Goal: Book appointment/travel/reservation

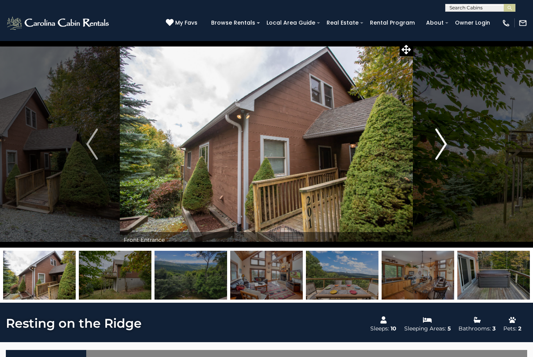
click at [444, 151] on img "Next" at bounding box center [441, 143] width 12 height 31
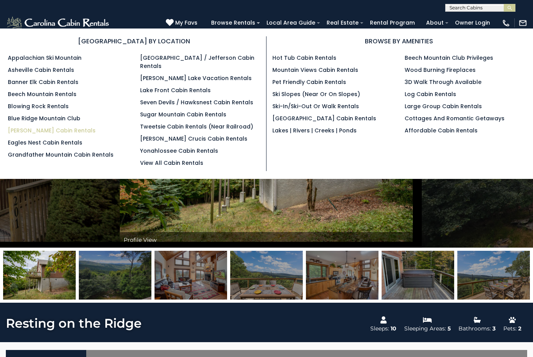
click at [60, 134] on link "[PERSON_NAME] Cabin Rentals" at bounding box center [52, 131] width 88 height 8
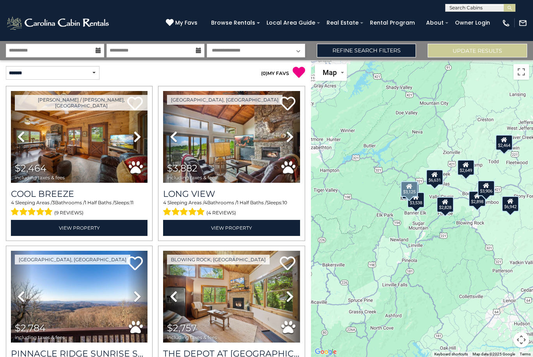
scroll to position [286, 0]
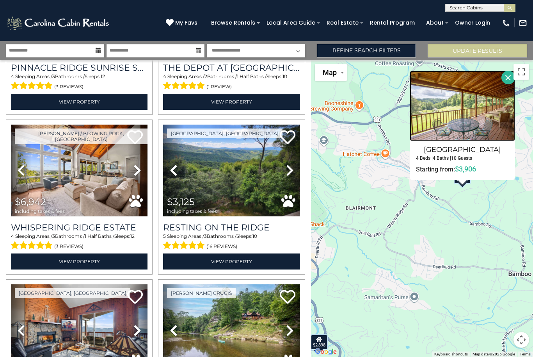
click at [469, 123] on img at bounding box center [462, 106] width 105 height 70
click at [392, 4] on div "**********" at bounding box center [266, 6] width 533 height 12
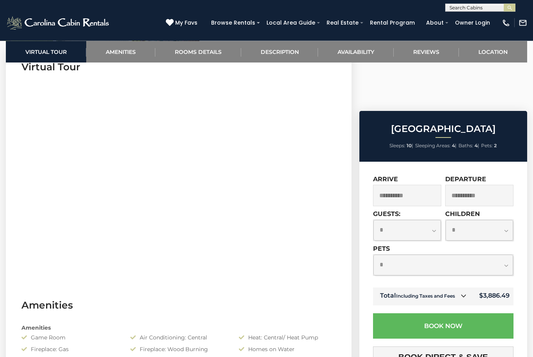
scroll to position [330, 0]
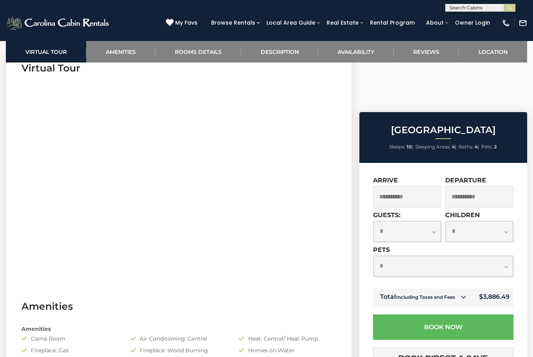
click at [426, 186] on input "**********" at bounding box center [407, 196] width 68 height 21
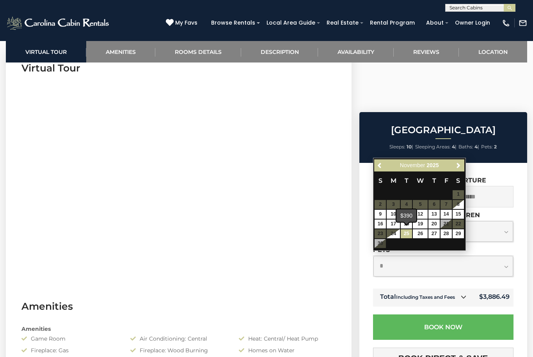
click at [408, 232] on link "25" at bounding box center [406, 233] width 11 height 9
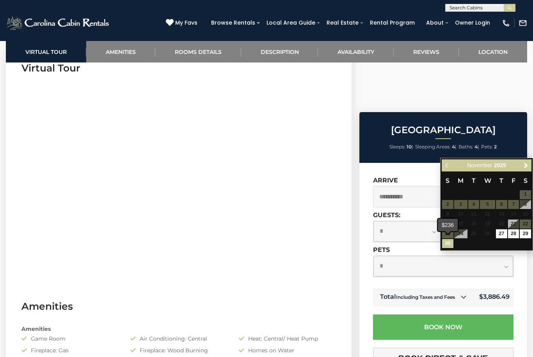
click at [447, 244] on link "30" at bounding box center [447, 243] width 11 height 9
type input "**********"
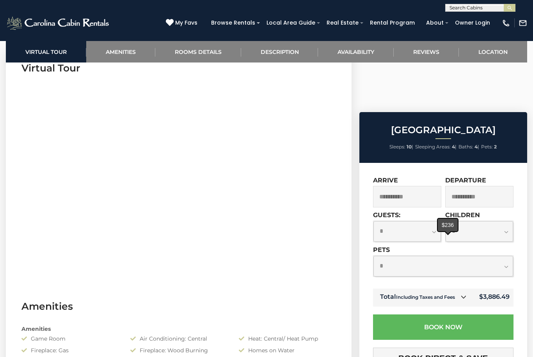
click at [500, 256] on select "**********" at bounding box center [444, 266] width 140 height 21
select select "*"
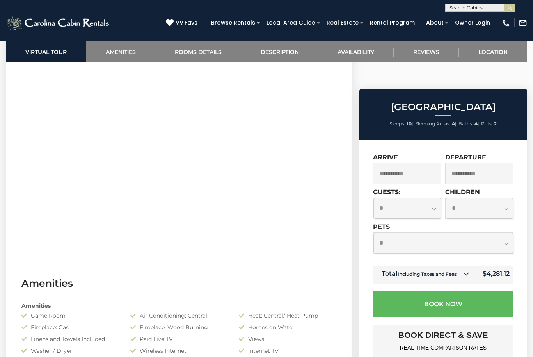
scroll to position [355, 0]
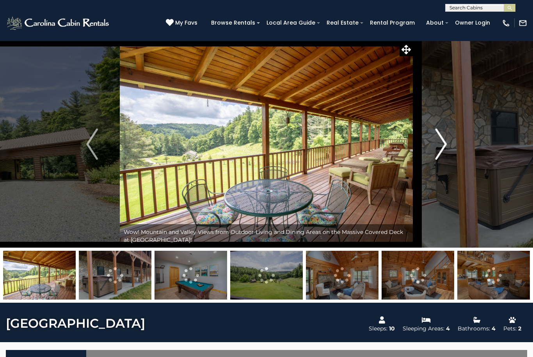
click at [443, 149] on img "Next" at bounding box center [441, 143] width 12 height 31
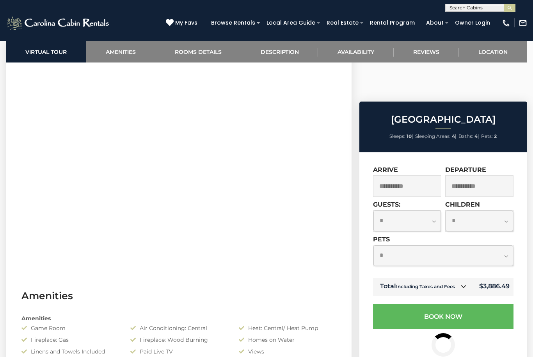
scroll to position [365, 0]
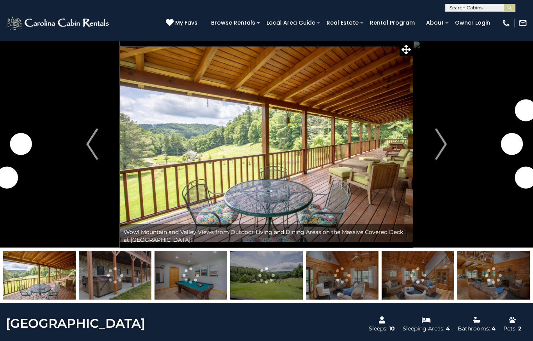
click at [356, 157] on img at bounding box center [266, 144] width 293 height 207
click at [415, 53] on button "Next" at bounding box center [440, 144] width 55 height 207
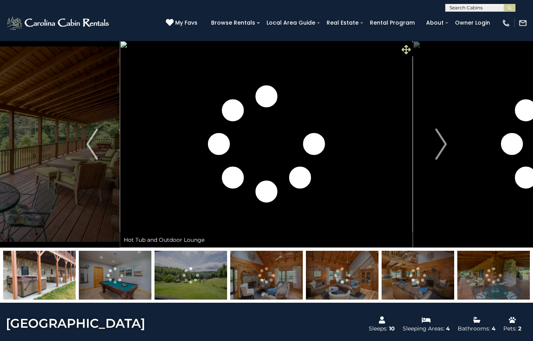
click at [409, 45] on icon at bounding box center [406, 49] width 9 height 9
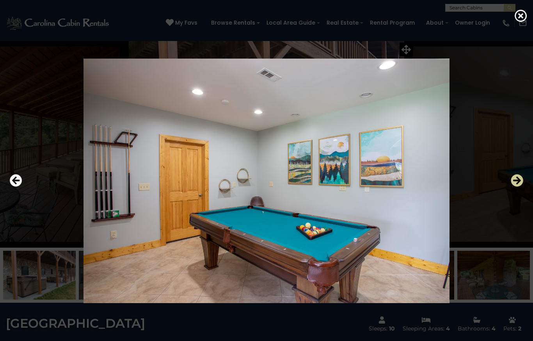
click at [520, 187] on icon "Next" at bounding box center [517, 180] width 12 height 12
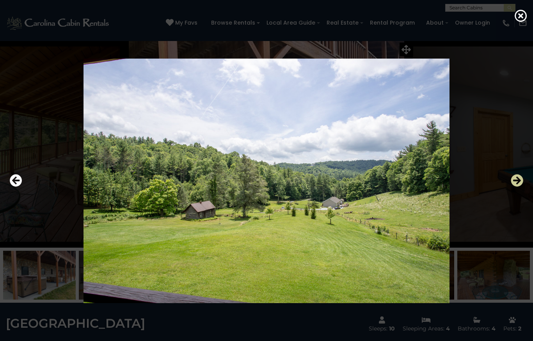
click at [358, 212] on img at bounding box center [266, 181] width 440 height 244
click at [514, 187] on icon "Next" at bounding box center [517, 180] width 12 height 12
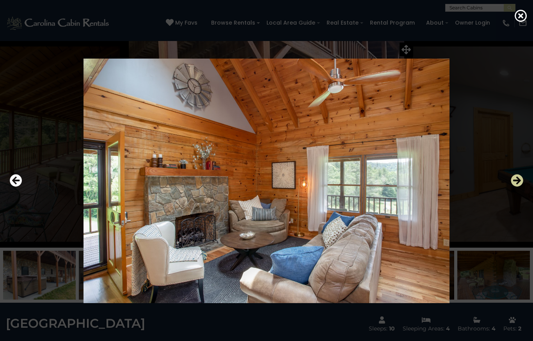
click at [516, 187] on icon "Next" at bounding box center [517, 180] width 12 height 12
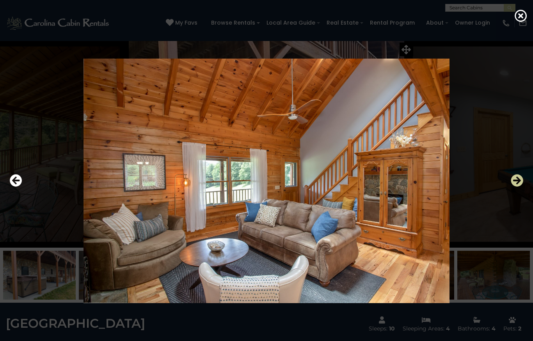
click at [517, 187] on icon "Next" at bounding box center [517, 180] width 12 height 12
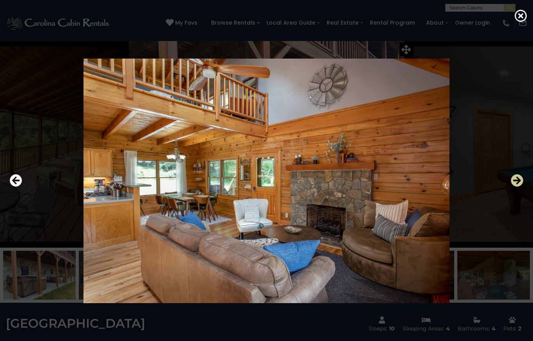
click at [513, 187] on icon "Next" at bounding box center [517, 180] width 12 height 12
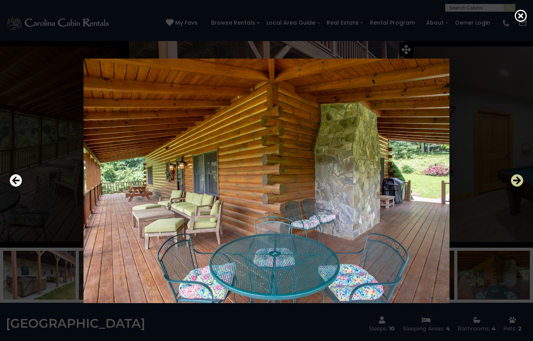
click at [515, 187] on icon "Next" at bounding box center [517, 180] width 12 height 12
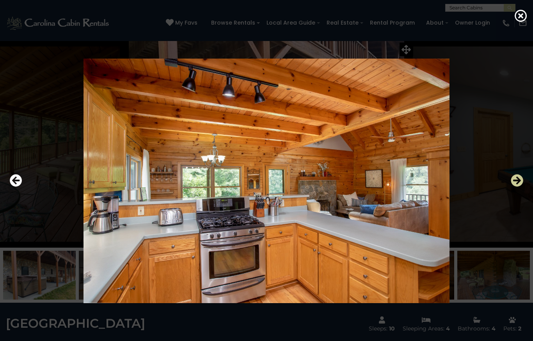
click at [517, 187] on icon "Next" at bounding box center [517, 180] width 12 height 12
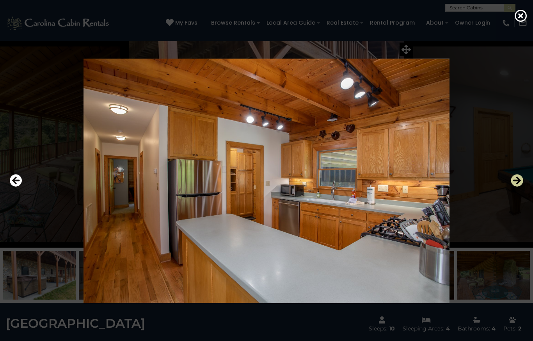
click at [515, 187] on icon "Next" at bounding box center [517, 180] width 12 height 12
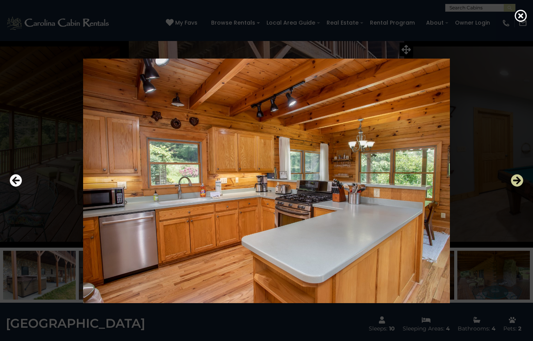
click at [518, 187] on icon "Next" at bounding box center [517, 180] width 12 height 12
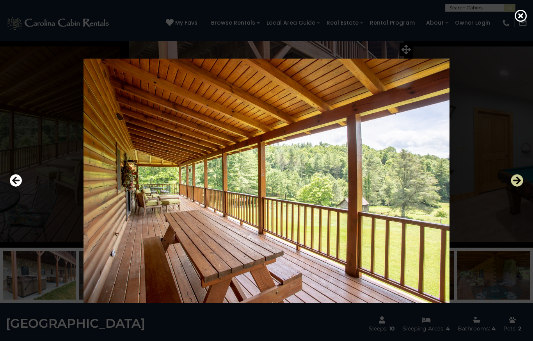
click at [519, 187] on icon "Next" at bounding box center [517, 180] width 12 height 12
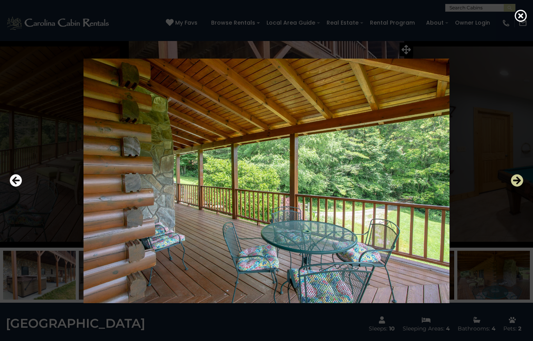
click at [519, 187] on icon "Next" at bounding box center [517, 180] width 12 height 12
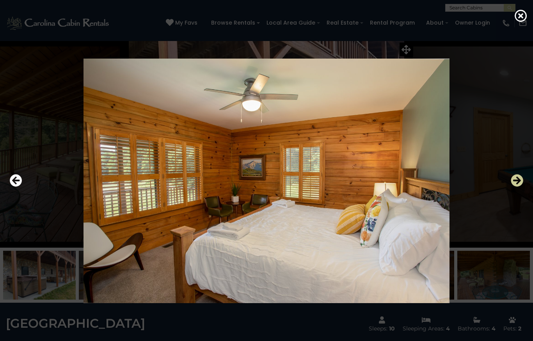
click at [517, 190] on button "Next" at bounding box center [517, 181] width 12 height 18
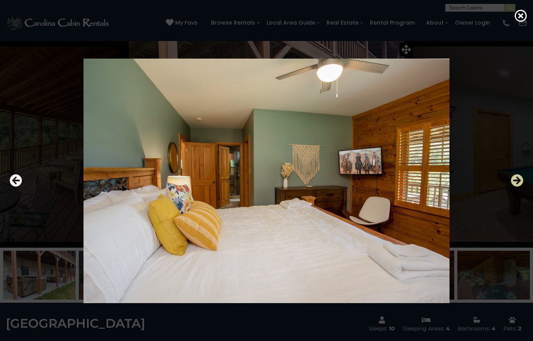
click at [513, 187] on icon "Next" at bounding box center [517, 180] width 12 height 12
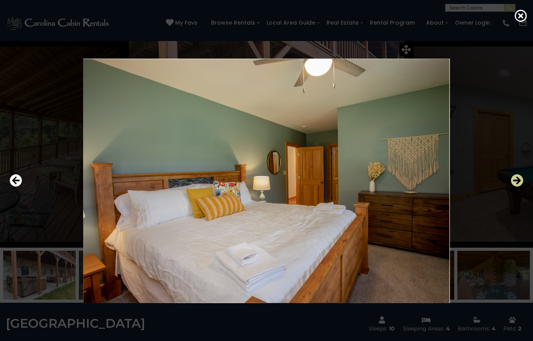
click at [519, 190] on button "Next" at bounding box center [517, 181] width 12 height 18
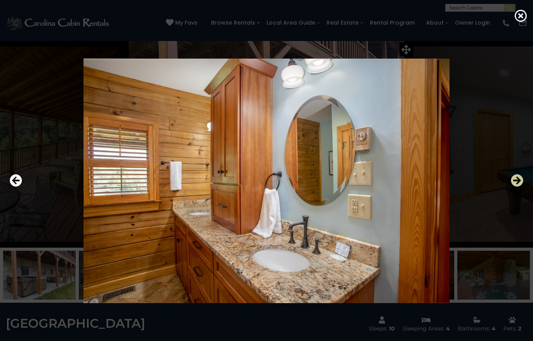
click at [520, 187] on icon "Next" at bounding box center [517, 180] width 12 height 12
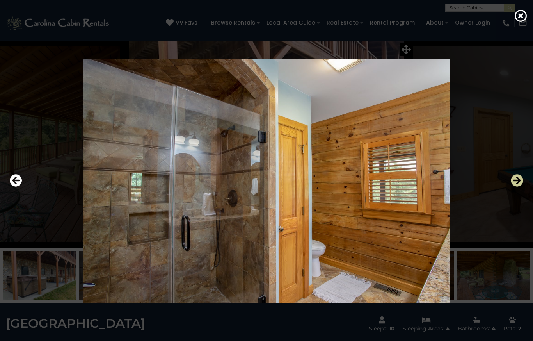
click at [516, 187] on icon "Next" at bounding box center [517, 180] width 12 height 12
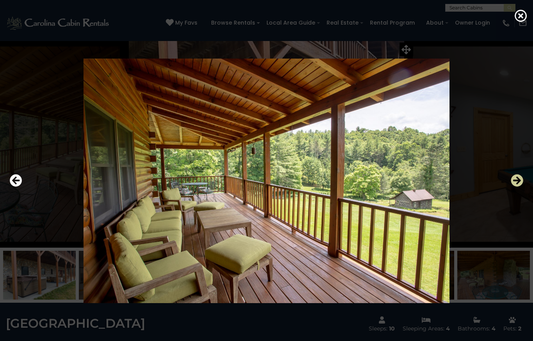
click at [515, 187] on icon "Next" at bounding box center [517, 180] width 12 height 12
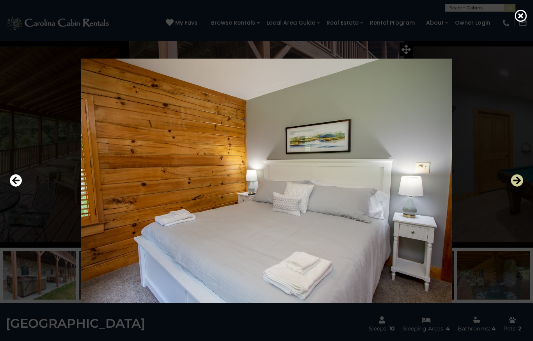
click at [517, 187] on icon "Next" at bounding box center [517, 180] width 12 height 12
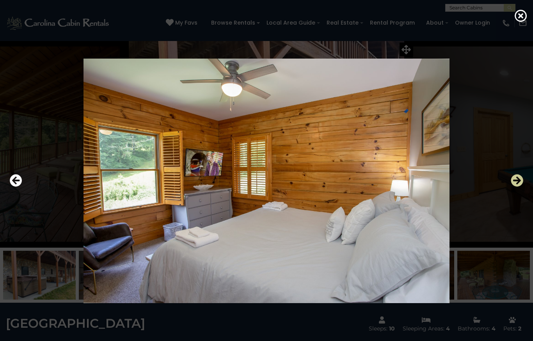
click at [518, 187] on icon "Next" at bounding box center [517, 180] width 12 height 12
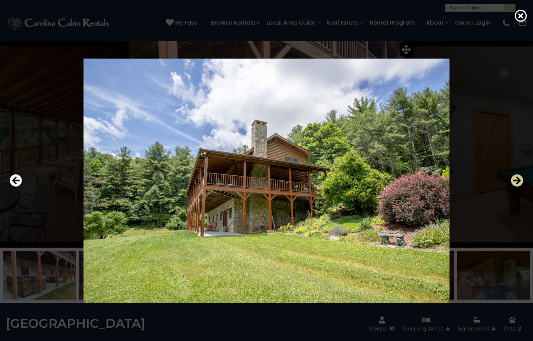
click at [517, 187] on icon "Next" at bounding box center [517, 180] width 12 height 12
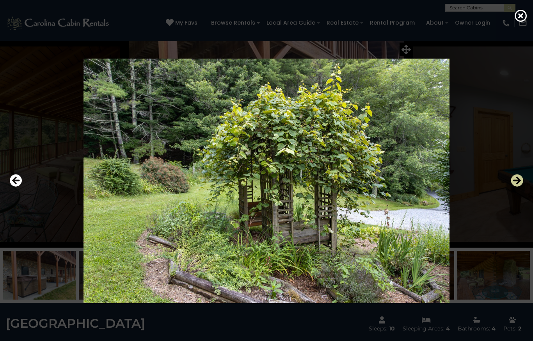
click at [521, 187] on icon "Next" at bounding box center [517, 180] width 12 height 12
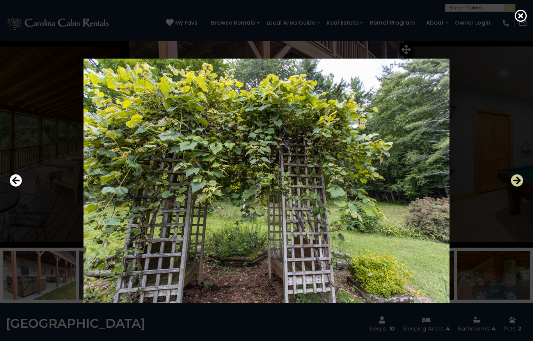
click at [520, 187] on icon "Next" at bounding box center [517, 180] width 12 height 12
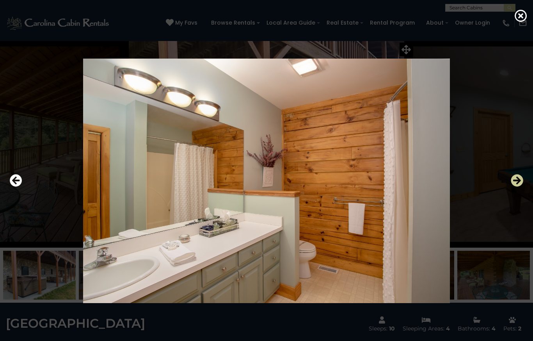
click at [519, 187] on icon "Next" at bounding box center [517, 180] width 12 height 12
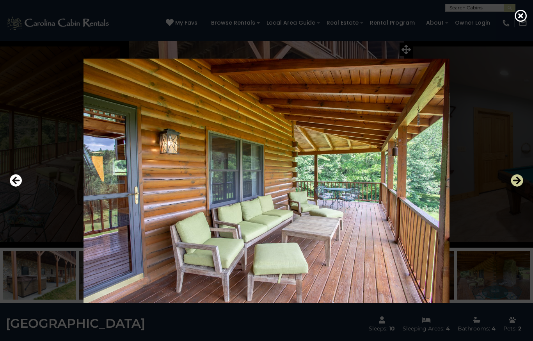
click at [518, 187] on icon "Next" at bounding box center [517, 180] width 12 height 12
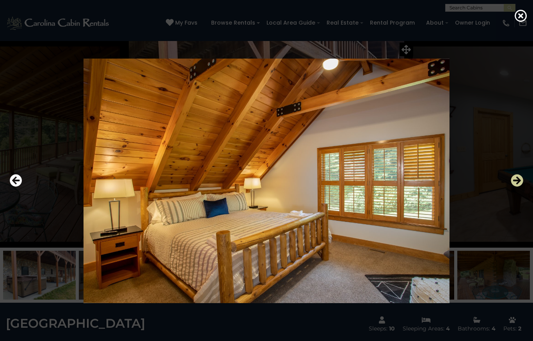
click at [511, 187] on icon "Next" at bounding box center [517, 180] width 12 height 12
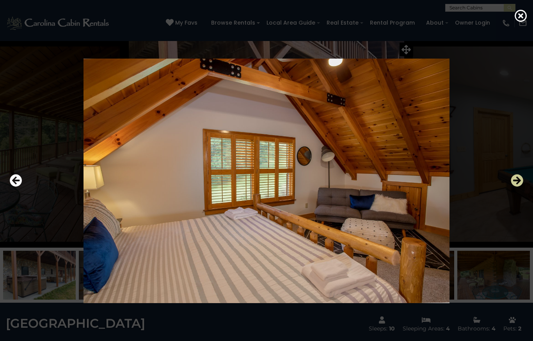
click at [511, 187] on icon "Next" at bounding box center [517, 180] width 12 height 12
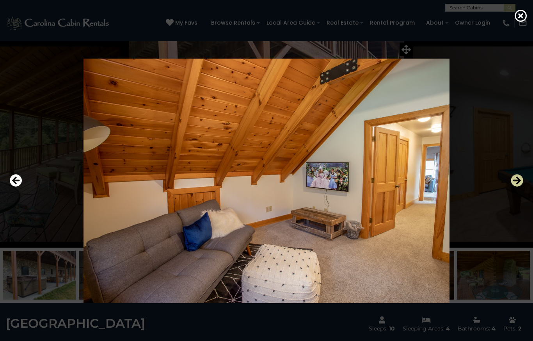
click at [512, 187] on icon "Next" at bounding box center [517, 180] width 12 height 12
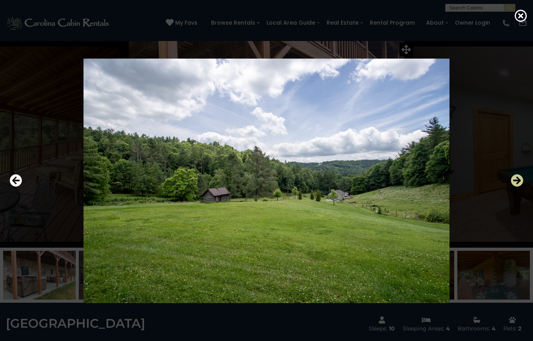
click at [512, 187] on icon "Next" at bounding box center [517, 180] width 12 height 12
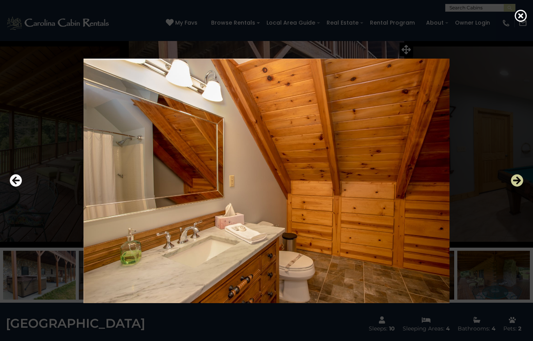
click at [514, 187] on icon "Next" at bounding box center [517, 180] width 12 height 12
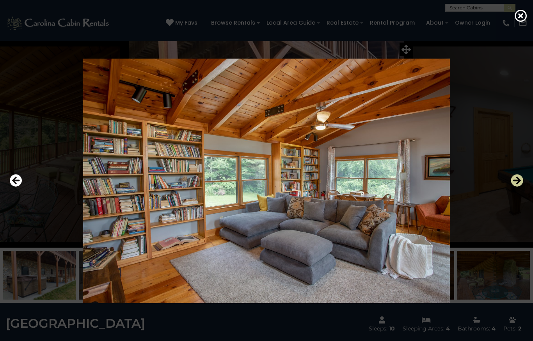
click at [511, 187] on icon "Next" at bounding box center [517, 180] width 12 height 12
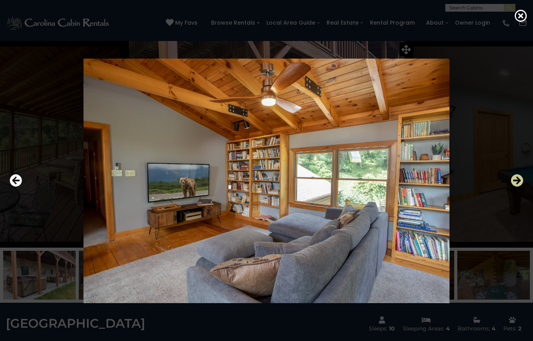
click at [512, 187] on icon "Next" at bounding box center [517, 180] width 12 height 12
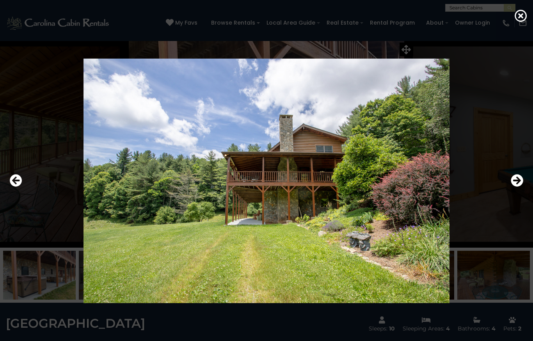
click at [510, 206] on div at bounding box center [267, 180] width 522 height 307
click at [512, 187] on icon "Next" at bounding box center [517, 180] width 12 height 12
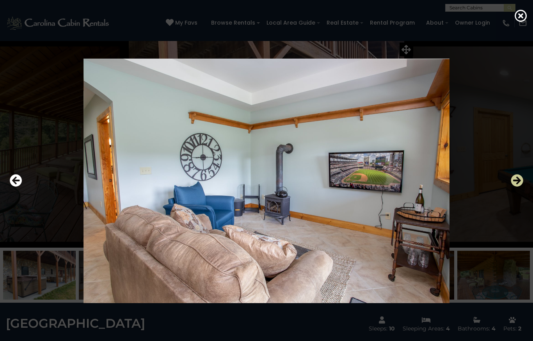
click at [515, 187] on icon "Next" at bounding box center [517, 180] width 12 height 12
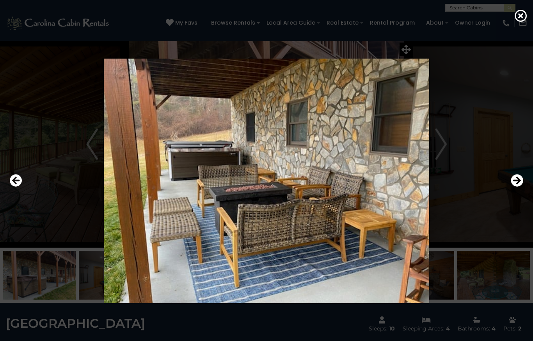
click at [20, 192] on div at bounding box center [267, 180] width 522 height 307
click at [532, 14] on div at bounding box center [266, 170] width 533 height 341
click at [519, 13] on icon at bounding box center [521, 15] width 12 height 12
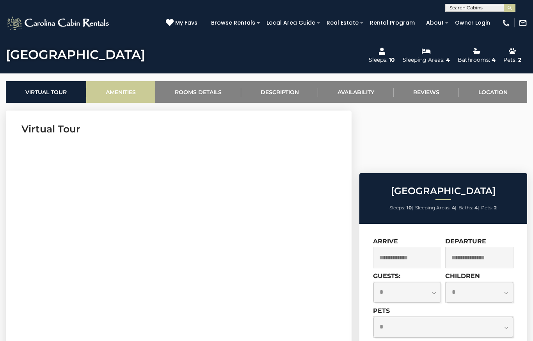
click at [132, 94] on link "Amenities" at bounding box center [120, 91] width 69 height 21
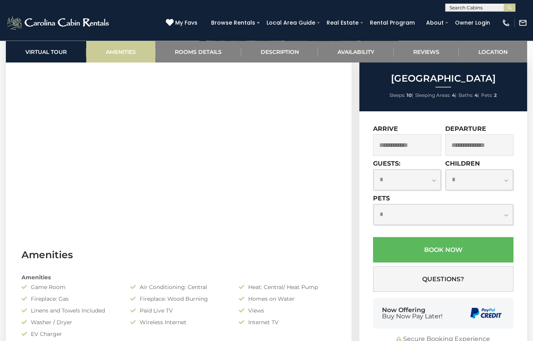
scroll to position [330, 0]
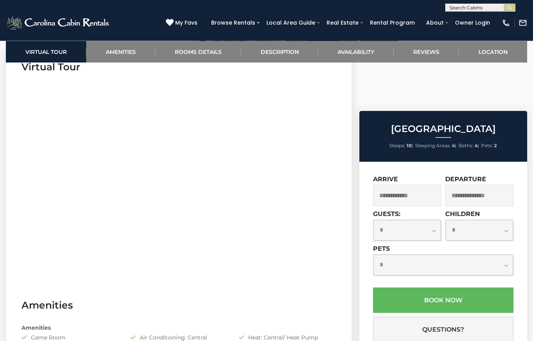
click at [215, 36] on div "(828) 295-6000 My Favs Browse Rentals Local Area Guide Activities & Attractions…" at bounding box center [266, 26] width 533 height 29
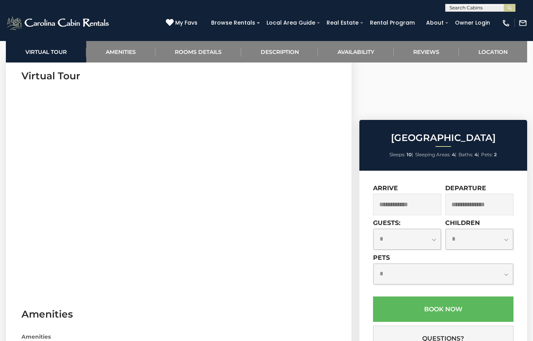
scroll to position [319, 0]
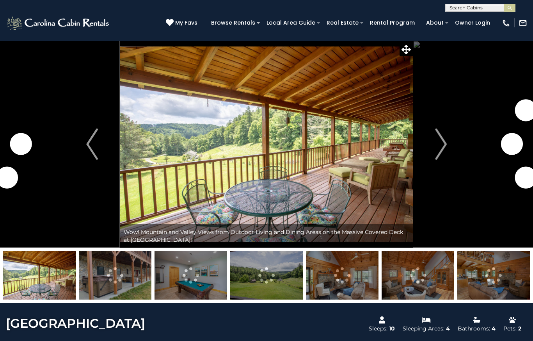
scroll to position [223, 0]
